Goal: Find specific page/section

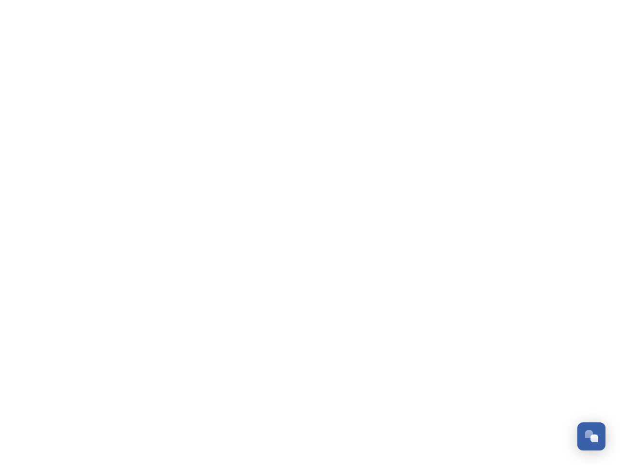
click at [591, 436] on div "Open Chat" at bounding box center [594, 438] width 8 height 8
click at [595, 0] on html "/p/collection/tempest/tourism-academy-2025 Dismiss GoSquared Assistant Chat wit…" at bounding box center [310, 0] width 620 height 0
click at [518, 0] on html "/p/collection/tempest/tourism-academy-2025 Dismiss GoSquared Assistant Chat wit…" at bounding box center [310, 0] width 620 height 0
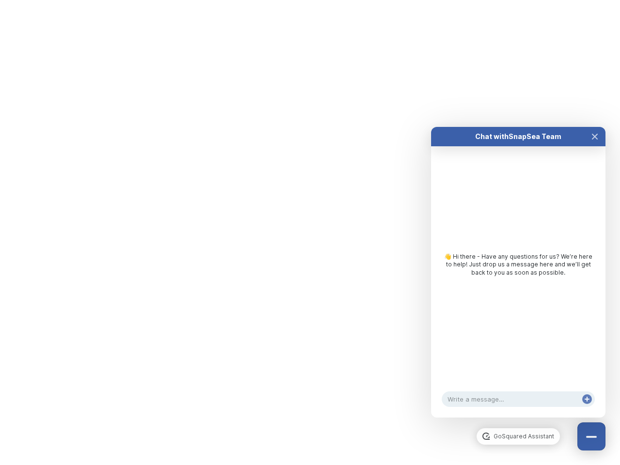
click at [518, 276] on div "👋 Hi there - Have any questions for us? We’re here to help! Just drop us a mess…" at bounding box center [518, 264] width 155 height 24
click at [595, 146] on div "👋 Hi there - Have any questions for us? We’re here to help! Just drop us a mess…" at bounding box center [518, 267] width 174 height 242
click at [587, 409] on div "Chat with SnapSea Team GoSquared Assistant 👋 Hi there - Have any questions for …" at bounding box center [518, 272] width 174 height 290
click at [310, 0] on html "/p/collection/tempest/tourism-academy-2025 Dismiss GoSquared Assistant Chat wit…" at bounding box center [310, 0] width 620 height 0
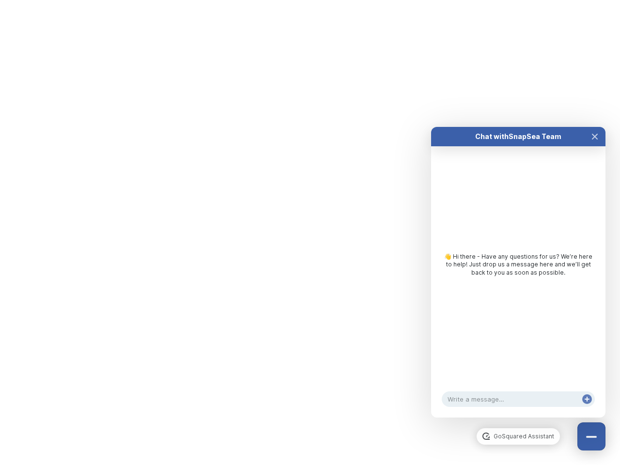
click at [303, 0] on html "/p/collection/tempest/tourism-academy-2025 Dismiss GoSquared Assistant Chat wit…" at bounding box center [310, 0] width 620 height 0
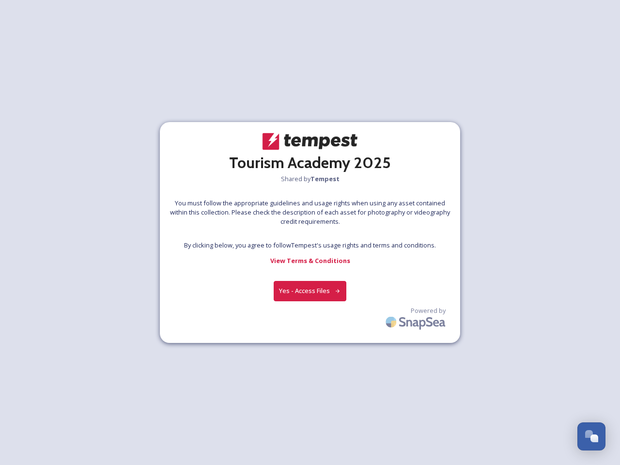
click at [310, 232] on div at bounding box center [310, 233] width 0 height 15
click at [310, 290] on button "Yes - Access Files" at bounding box center [310, 291] width 73 height 20
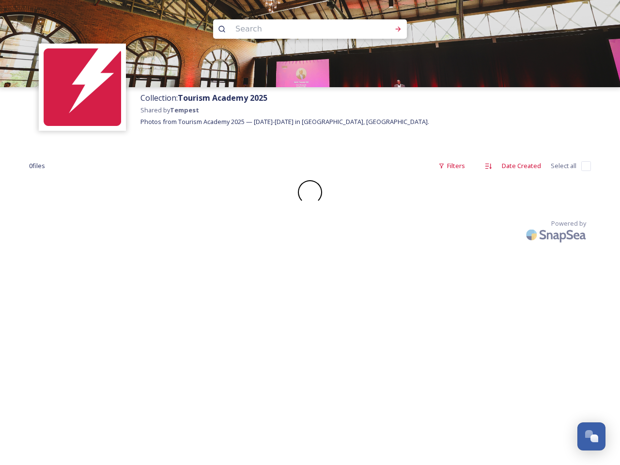
click at [416, 320] on div "Collection: Tourism Academy 2025 Shared by Tempest Photos from Tourism Academy …" at bounding box center [310, 232] width 620 height 465
click at [591, 436] on div "Open Chat" at bounding box center [594, 438] width 8 height 8
